Goal: Task Accomplishment & Management: Complete application form

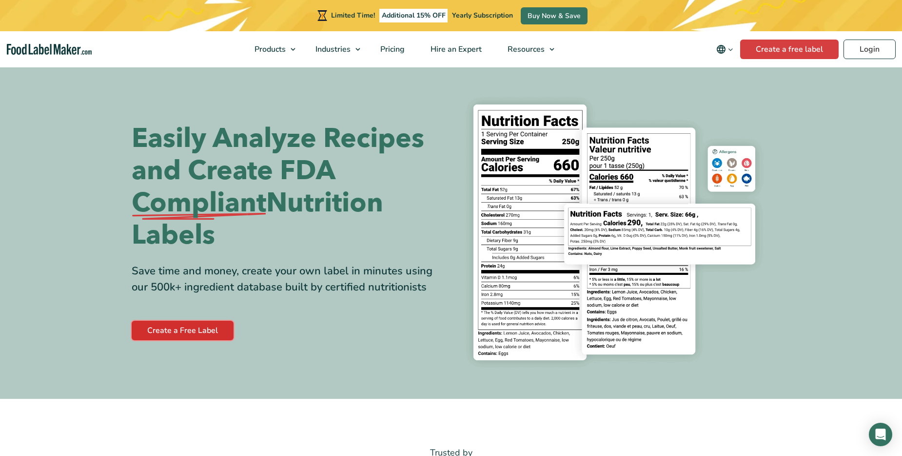
click at [212, 325] on link "Create a Free Label" at bounding box center [183, 330] width 102 height 20
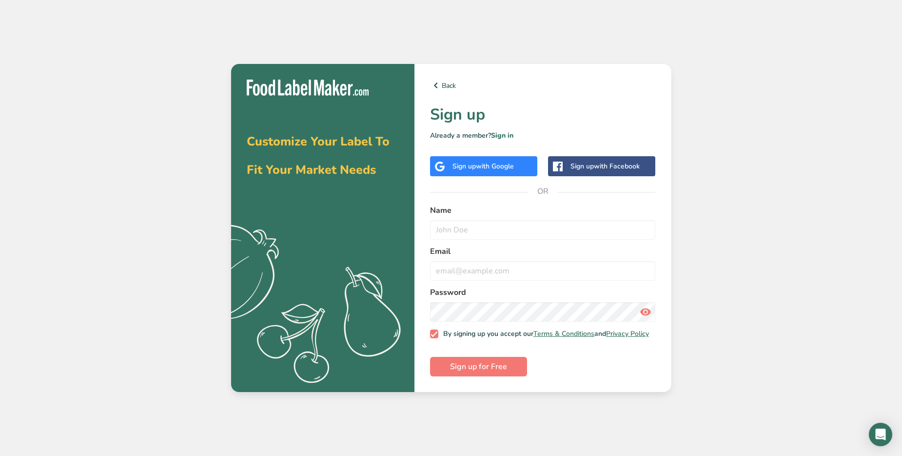
click at [457, 166] on div "Sign up with Google" at bounding box center [483, 166] width 61 height 10
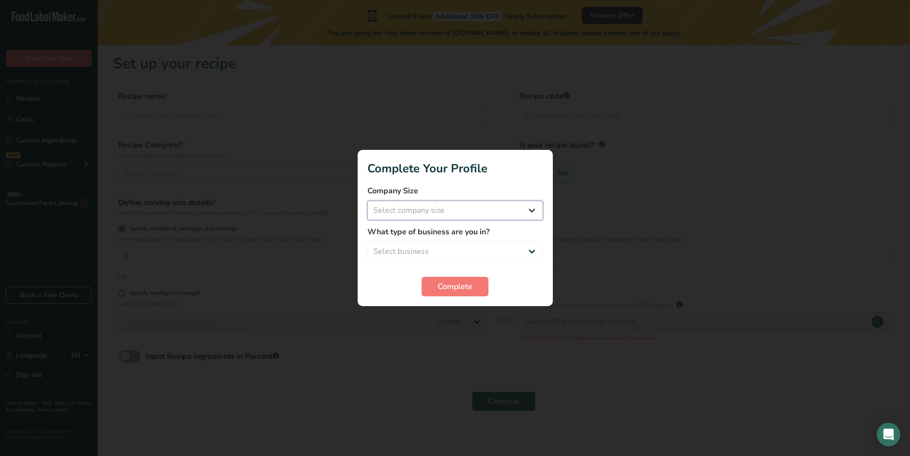
click at [524, 211] on select "Select company size Fewer than 10 Employees 10 to 50 Employees 51 to 500 Employ…" at bounding box center [455, 210] width 176 height 20
select select "1"
click at [367, 200] on select "Select company size Fewer than 10 Employees 10 to 50 Employees 51 to 500 Employ…" at bounding box center [455, 210] width 176 height 20
click at [501, 250] on select "Select business Packaged Food Manufacturer Restaurant & Cafe Bakery Meal Plans …" at bounding box center [455, 251] width 176 height 20
select select "2"
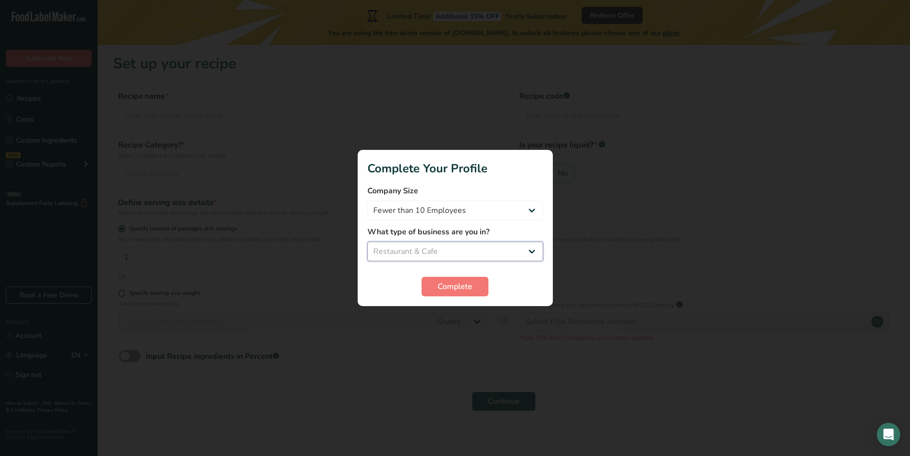
click at [367, 241] on select "Select business Packaged Food Manufacturer Restaurant & Cafe Bakery Meal Plans …" at bounding box center [455, 251] width 176 height 20
click at [474, 284] on button "Complete" at bounding box center [454, 287] width 67 height 20
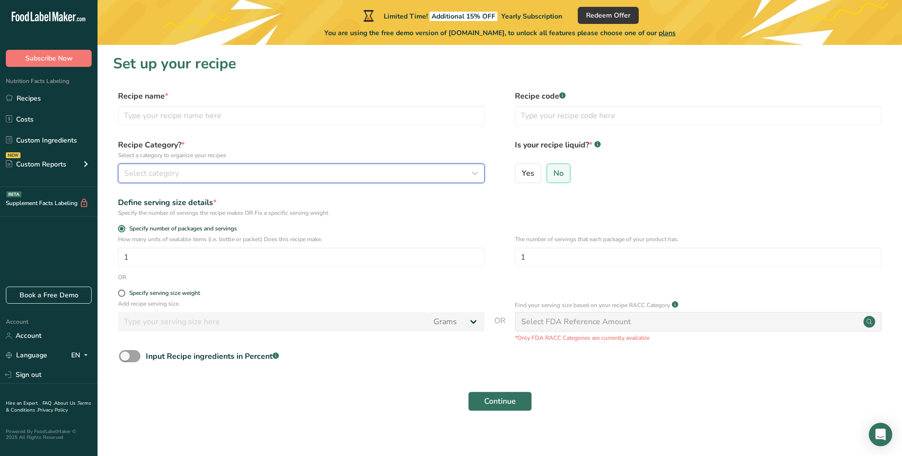
click at [354, 172] on div "Select category" at bounding box center [298, 173] width 348 height 12
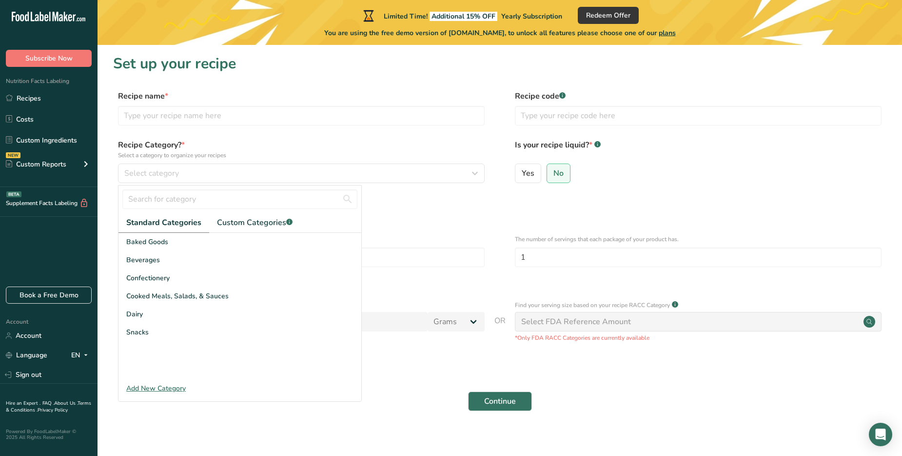
click at [162, 384] on div "Add New Category" at bounding box center [240, 388] width 243 height 10
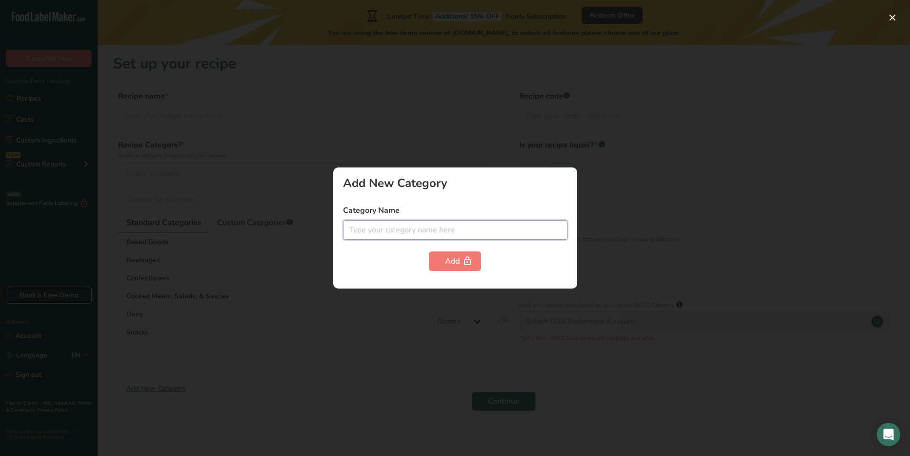
click at [403, 230] on input "text" at bounding box center [455, 230] width 224 height 20
type input "sauce"
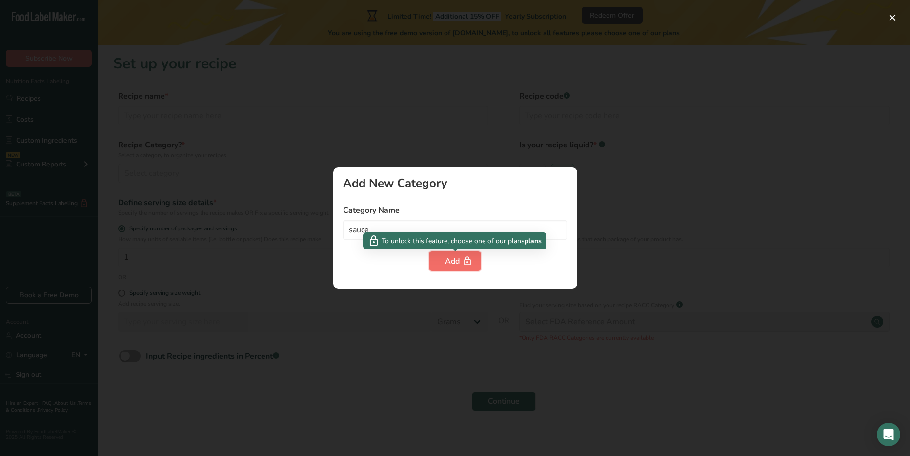
click at [443, 257] on button "Add" at bounding box center [455, 261] width 52 height 20
click at [446, 261] on div "Add" at bounding box center [455, 261] width 20 height 12
click at [446, 262] on div "Add" at bounding box center [455, 261] width 20 height 12
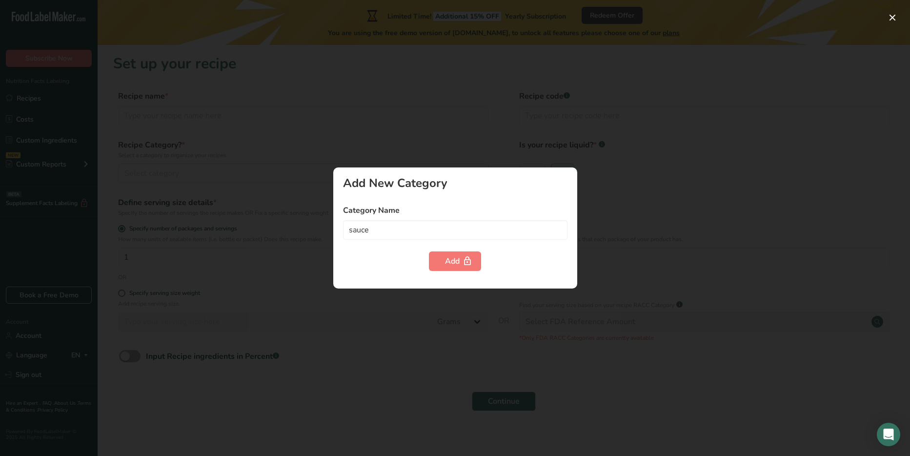
click at [599, 189] on div at bounding box center [455, 228] width 910 height 456
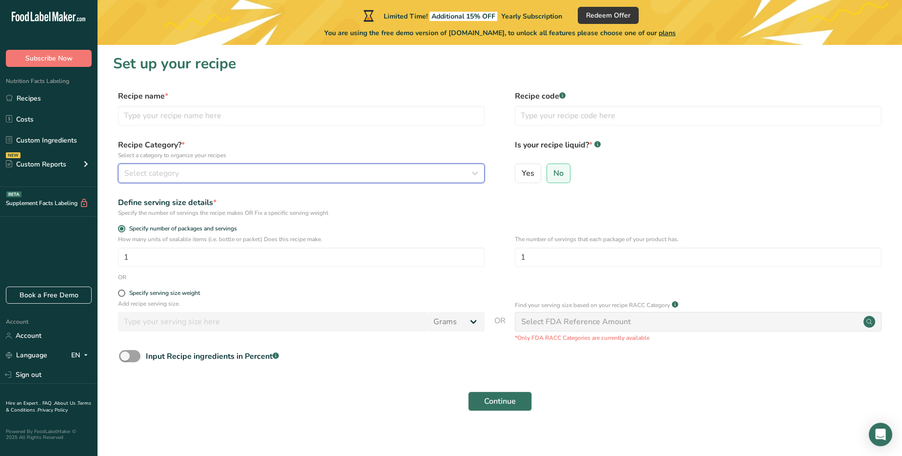
click at [386, 177] on div "Select category" at bounding box center [298, 173] width 348 height 12
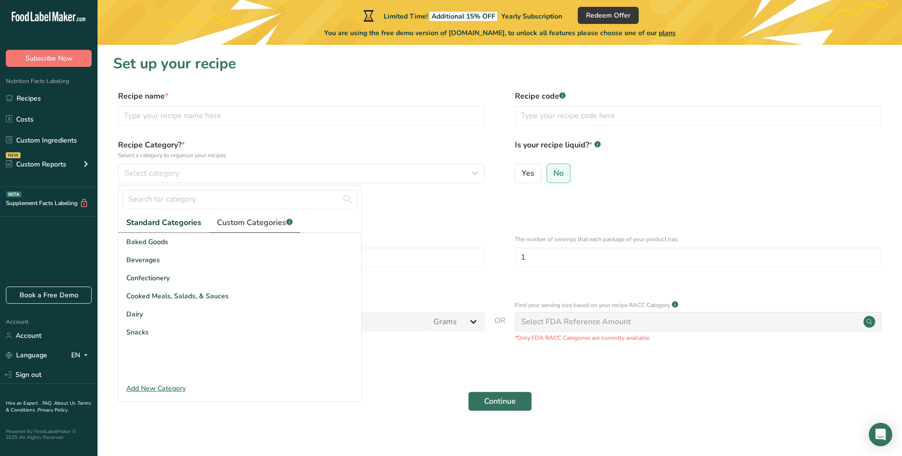
click at [274, 225] on span "Custom Categories .a-a{fill:#347362;}.b-a{fill:#fff;}" at bounding box center [255, 223] width 76 height 12
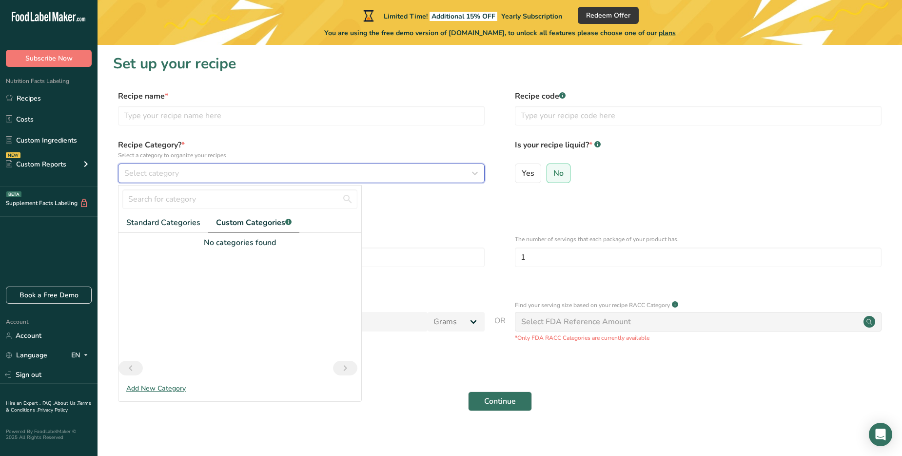
click at [253, 179] on button "Select category" at bounding box center [301, 173] width 367 height 20
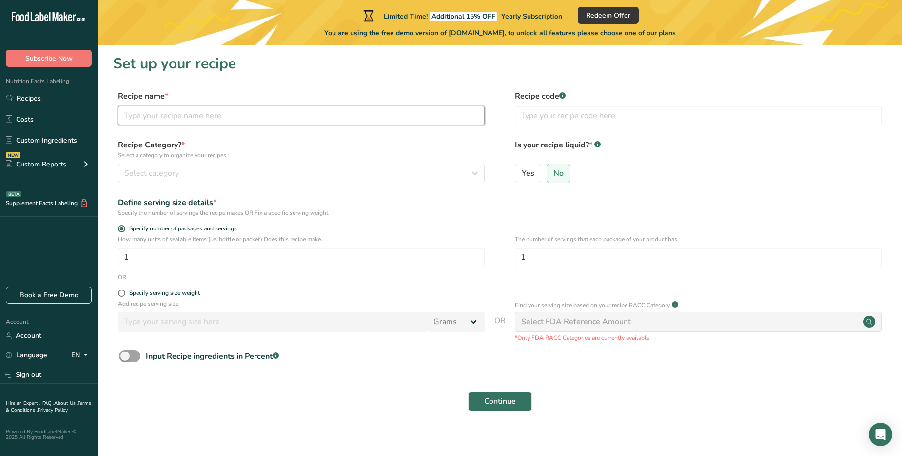
click at [223, 115] on input "text" at bounding box center [301, 116] width 367 height 20
type input "Willevas Sauce"
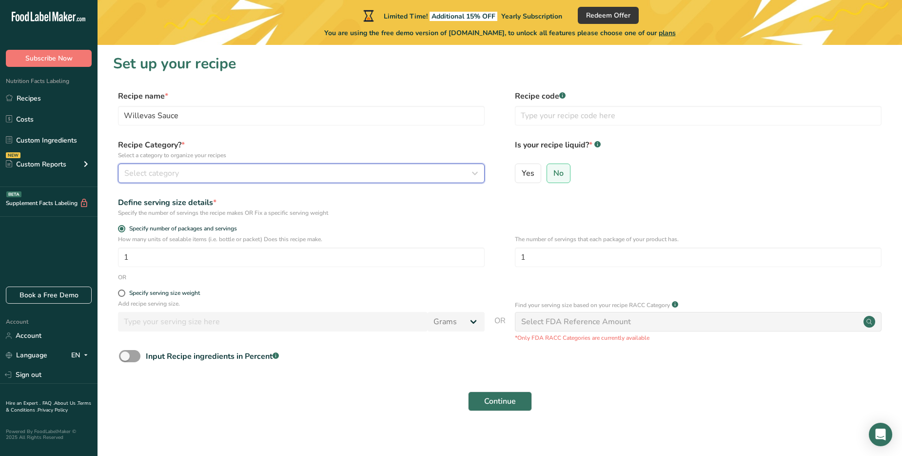
click at [257, 165] on button "Select category" at bounding box center [301, 173] width 367 height 20
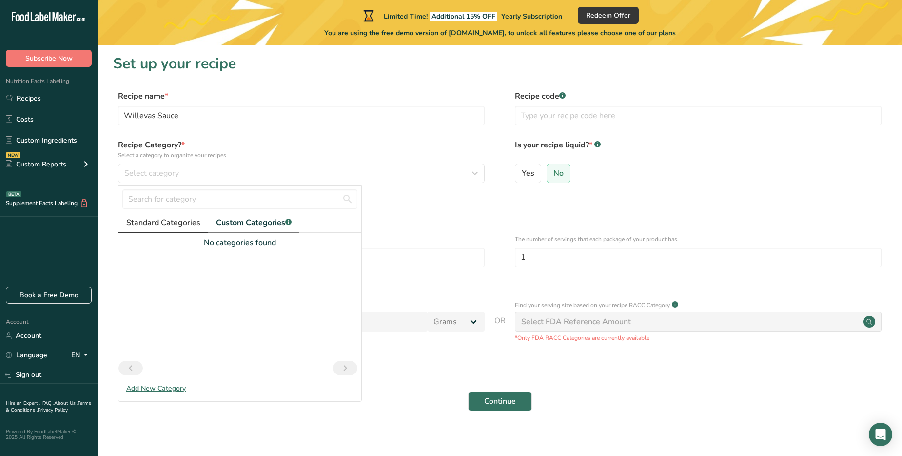
drag, startPoint x: 131, startPoint y: 220, endPoint x: 143, endPoint y: 215, distance: 13.3
click at [131, 220] on span "Standard Categories" at bounding box center [163, 223] width 74 height 12
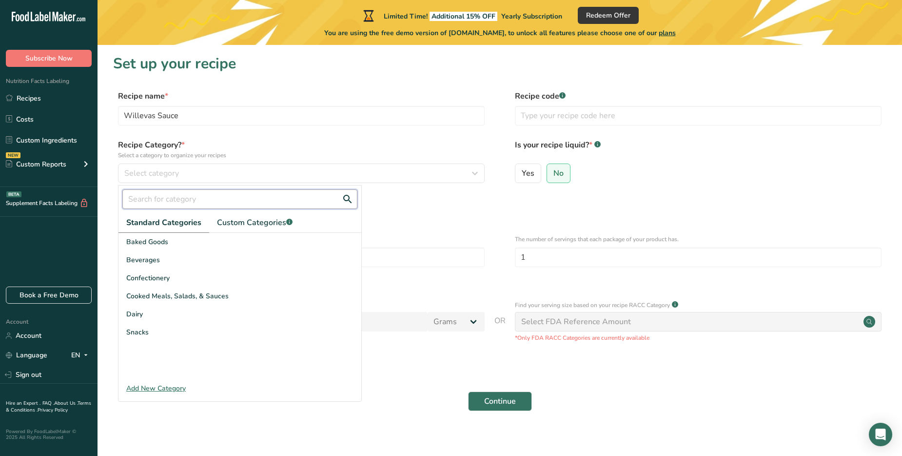
click at [188, 198] on input "text" at bounding box center [239, 199] width 235 height 20
click at [415, 239] on p "How many units of sealable items (i.e. bottle or packet) Does this recipe make." at bounding box center [301, 239] width 367 height 9
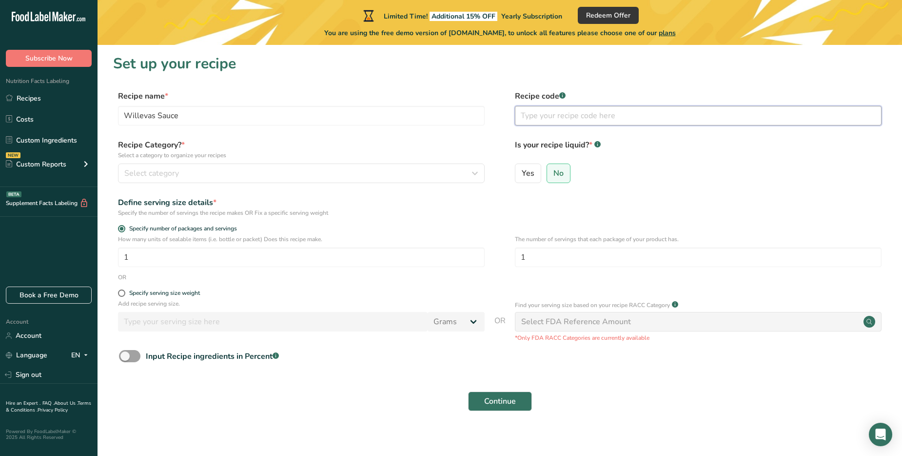
click at [553, 116] on input "text" at bounding box center [698, 116] width 367 height 20
click at [529, 171] on span "Yes" at bounding box center [528, 173] width 13 height 10
click at [522, 171] on input "Yes" at bounding box center [519, 173] width 6 height 6
radio input "true"
radio input "false"
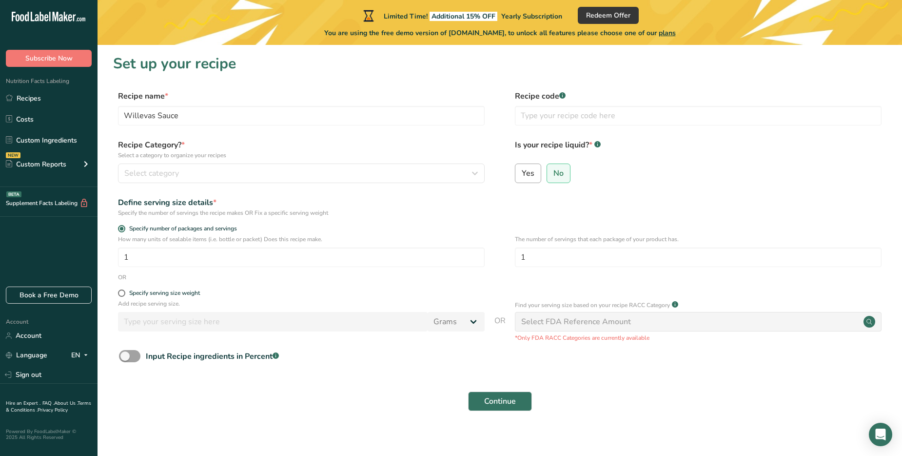
select select "22"
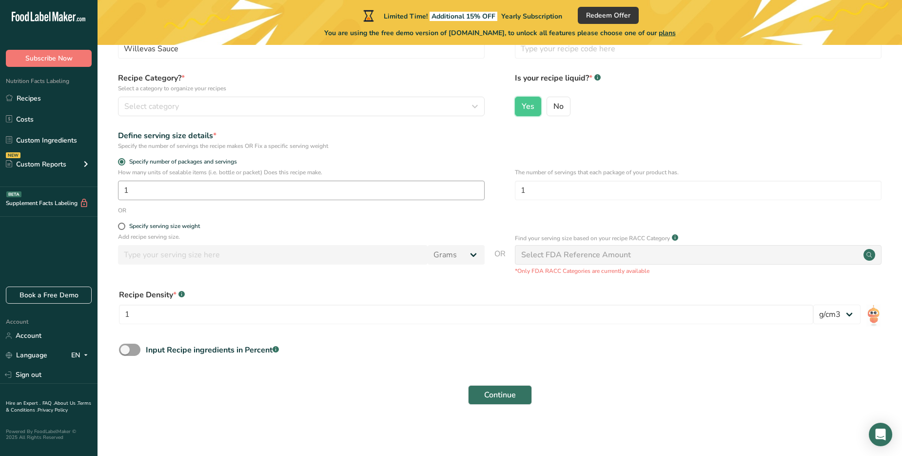
scroll to position [68, 0]
